Goal: Navigation & Orientation: Find specific page/section

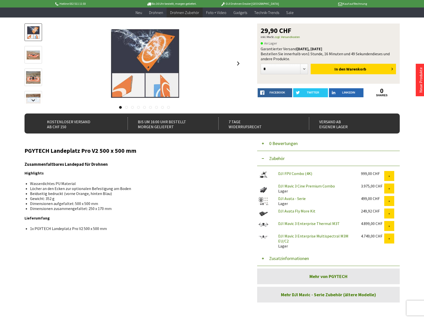
scroll to position [100, 0]
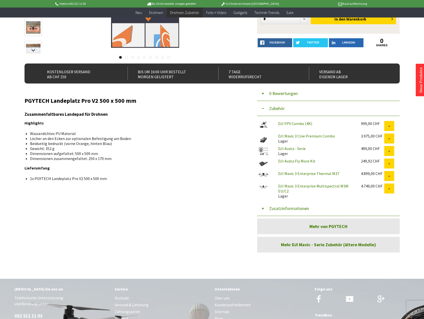
click at [319, 225] on link "Mehr von PGYTECH" at bounding box center [328, 227] width 143 height 16
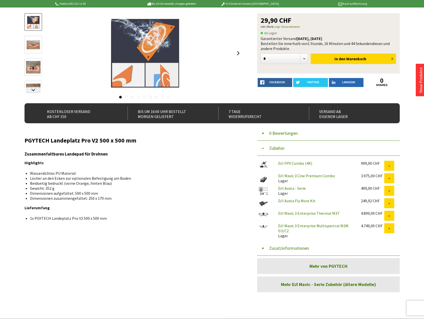
scroll to position [0, 0]
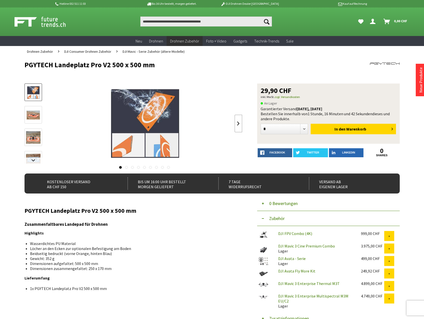
click at [238, 121] on link at bounding box center [239, 124] width 8 height 18
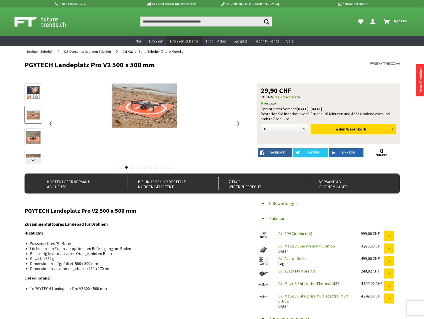
click at [238, 121] on link at bounding box center [239, 124] width 8 height 18
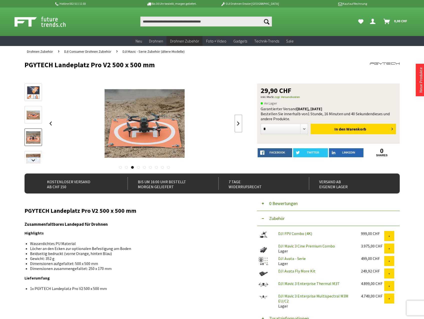
click at [238, 121] on link at bounding box center [239, 124] width 8 height 18
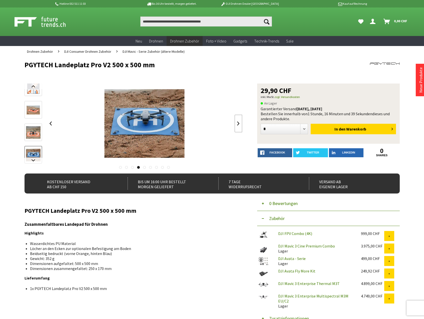
click at [238, 121] on link at bounding box center [239, 124] width 8 height 18
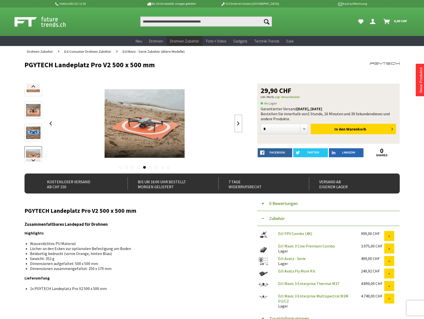
click at [238, 121] on link at bounding box center [239, 124] width 8 height 18
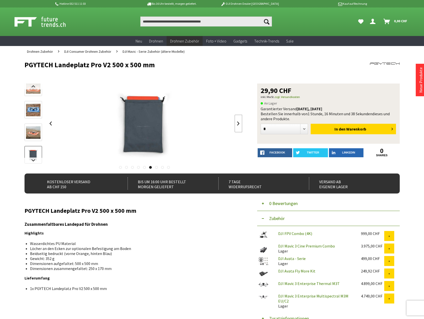
click at [238, 121] on link at bounding box center [239, 124] width 8 height 18
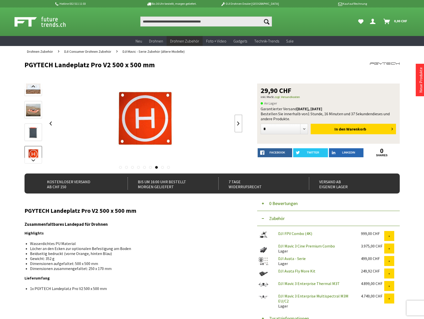
click at [238, 121] on link at bounding box center [239, 124] width 8 height 18
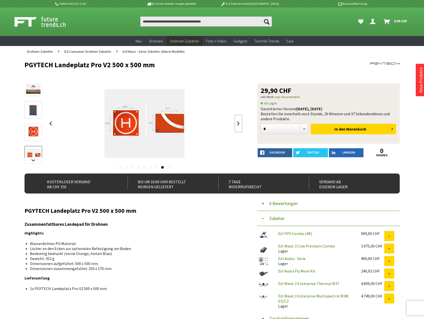
click at [238, 121] on link at bounding box center [239, 124] width 8 height 18
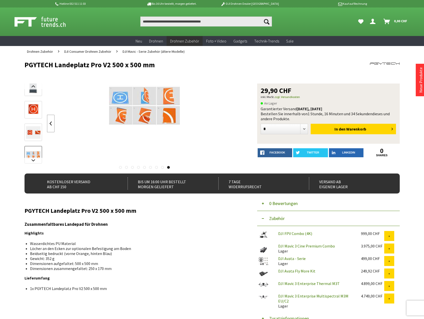
click at [48, 126] on link at bounding box center [51, 124] width 8 height 18
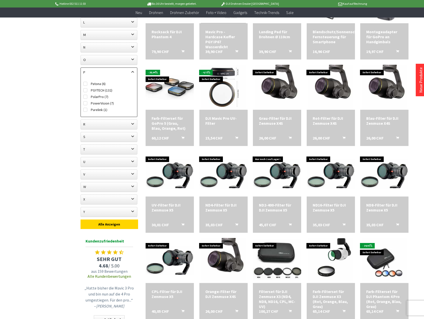
scroll to position [375, 0]
